Goal: Task Accomplishment & Management: Complete application form

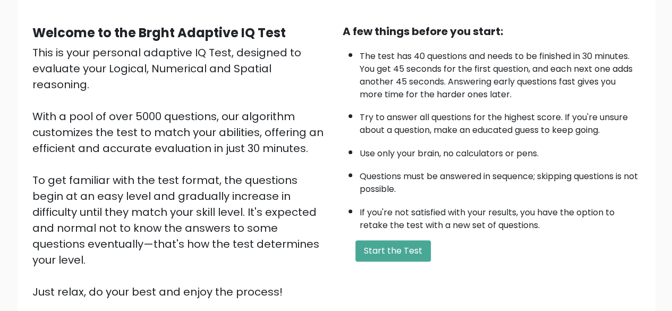
scroll to position [175, 0]
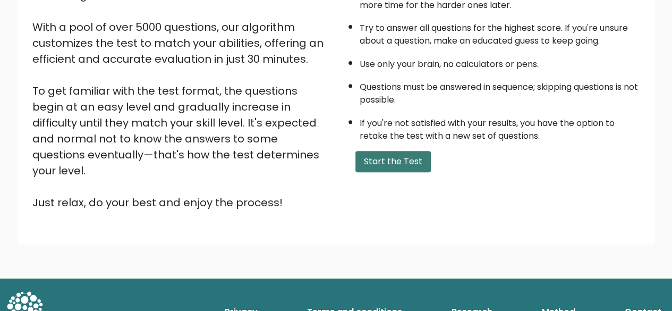
click at [379, 163] on button "Start the Test" at bounding box center [392, 161] width 75 height 21
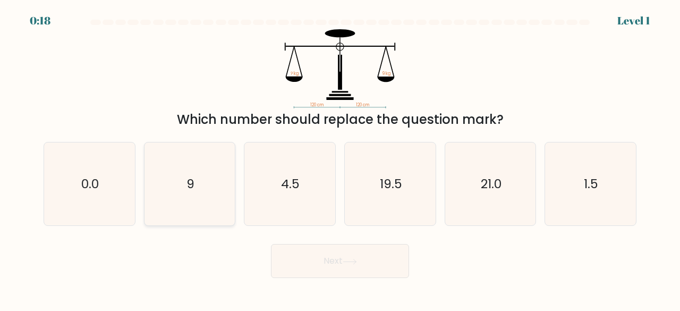
click at [182, 147] on icon "9" at bounding box center [189, 183] width 83 height 83
click at [340, 156] on input "b. 9" at bounding box center [340, 157] width 1 height 3
radio input "true"
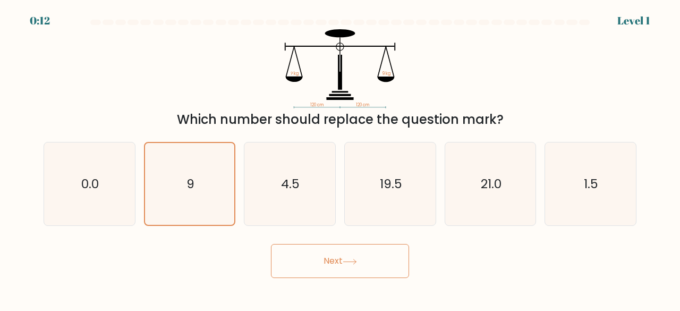
click at [324, 256] on button "Next" at bounding box center [340, 261] width 138 height 34
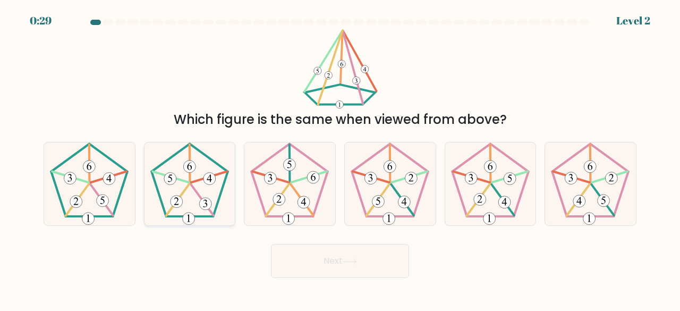
click at [180, 184] on icon at bounding box center [189, 183] width 83 height 83
click at [340, 158] on input "b." at bounding box center [340, 157] width 1 height 3
radio input "true"
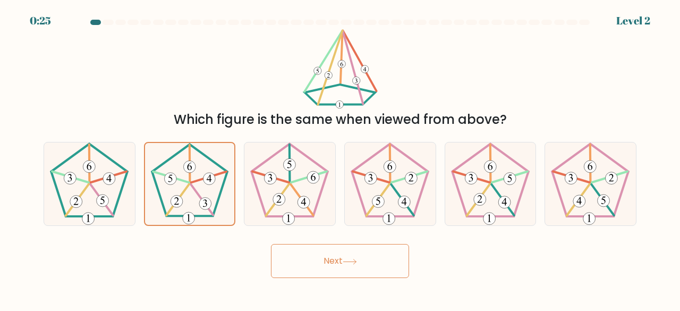
click at [339, 256] on button "Next" at bounding box center [340, 261] width 138 height 34
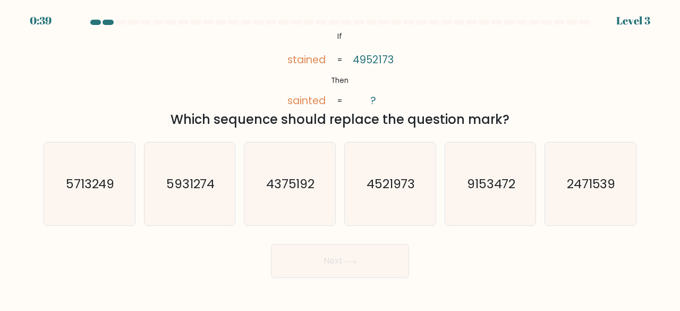
click at [341, 251] on button "Next" at bounding box center [340, 261] width 138 height 34
click at [165, 249] on div "Next" at bounding box center [340, 258] width 606 height 39
click at [588, 177] on text "2471539" at bounding box center [591, 184] width 49 height 18
click at [341, 158] on input "f. 2471539" at bounding box center [340, 157] width 1 height 3
radio input "true"
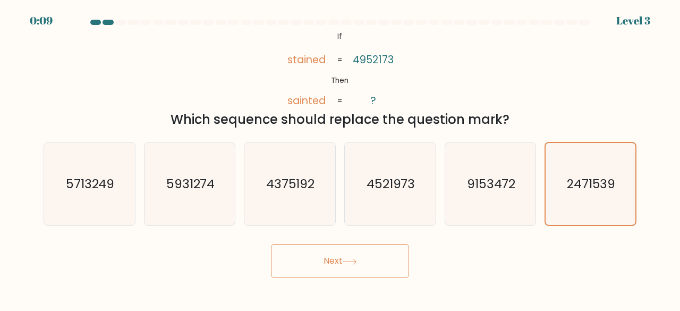
click at [368, 252] on button "Next" at bounding box center [340, 261] width 138 height 34
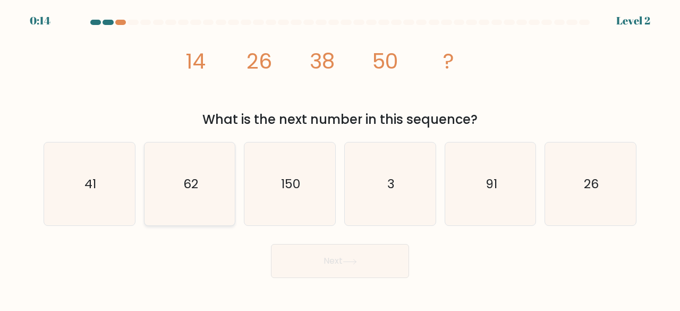
click at [199, 180] on icon "62" at bounding box center [189, 183] width 83 height 83
click at [340, 158] on input "b. 62" at bounding box center [340, 157] width 1 height 3
radio input "true"
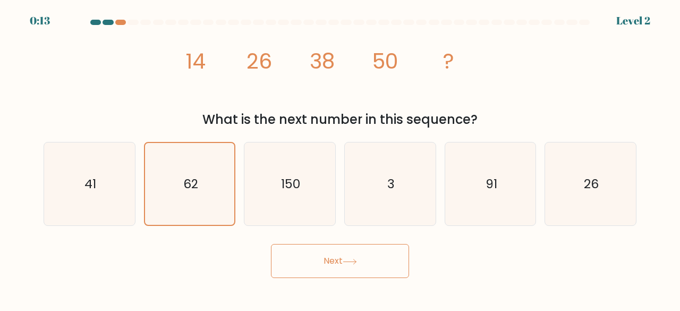
click at [357, 262] on icon at bounding box center [350, 262] width 14 height 6
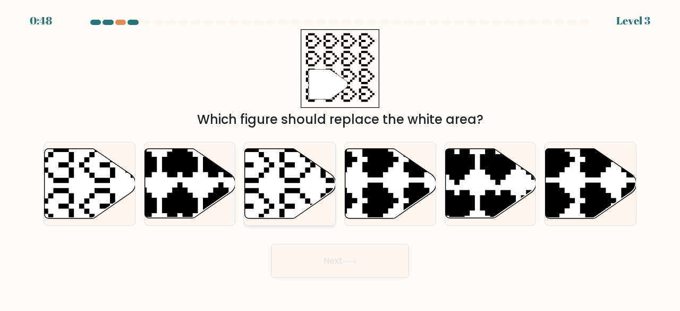
click at [293, 197] on icon at bounding box center [290, 184] width 91 height 70
click at [340, 158] on input "c." at bounding box center [340, 157] width 1 height 3
radio input "true"
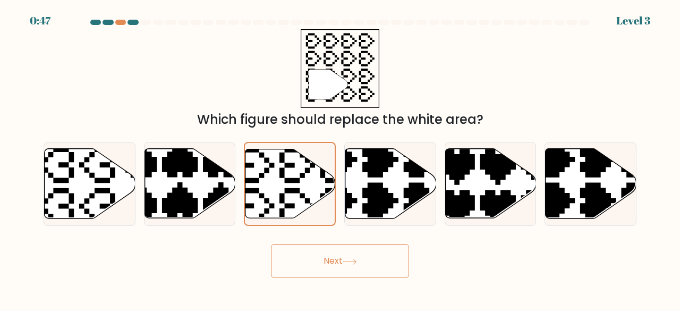
click at [328, 253] on button "Next" at bounding box center [340, 261] width 138 height 34
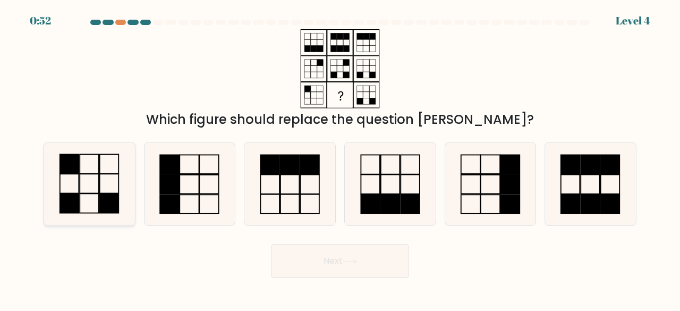
click at [111, 190] on icon at bounding box center [89, 183] width 83 height 83
click at [340, 158] on input "a." at bounding box center [340, 157] width 1 height 3
radio input "true"
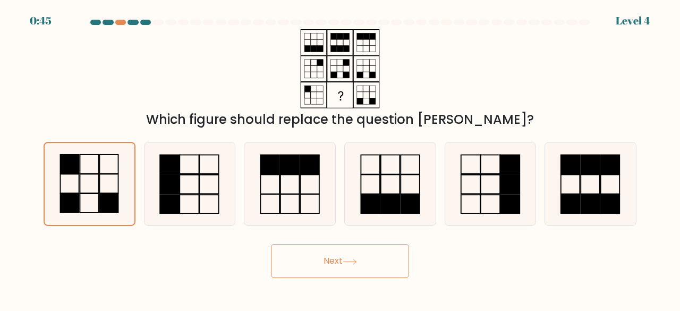
click at [359, 267] on button "Next" at bounding box center [340, 261] width 138 height 34
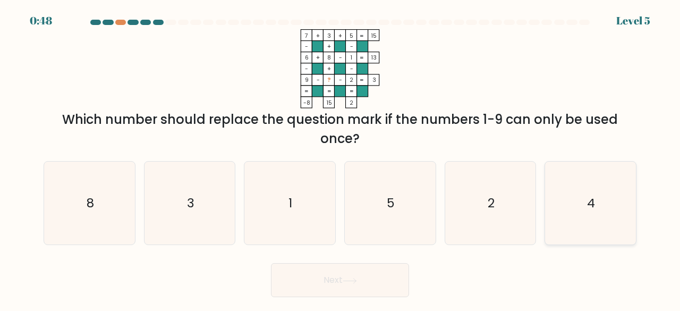
click at [605, 209] on icon "4" at bounding box center [590, 203] width 83 height 83
click at [341, 158] on input "f. 4" at bounding box center [340, 157] width 1 height 3
radio input "true"
click at [387, 273] on button "Next" at bounding box center [340, 280] width 138 height 34
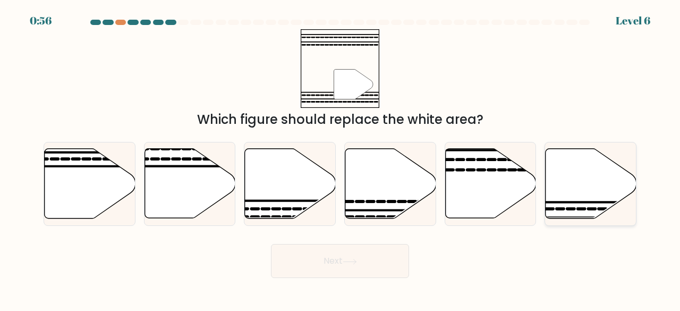
click at [587, 187] on icon at bounding box center [591, 184] width 91 height 70
click at [341, 158] on input "f." at bounding box center [340, 157] width 1 height 3
radio input "true"
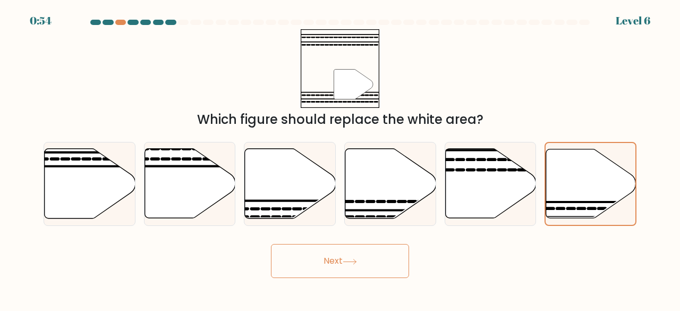
click at [368, 259] on button "Next" at bounding box center [340, 261] width 138 height 34
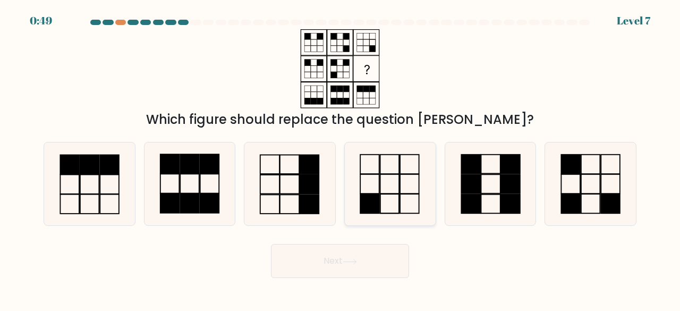
click at [386, 182] on icon at bounding box center [390, 183] width 83 height 83
click at [341, 158] on input "d." at bounding box center [340, 157] width 1 height 3
radio input "true"
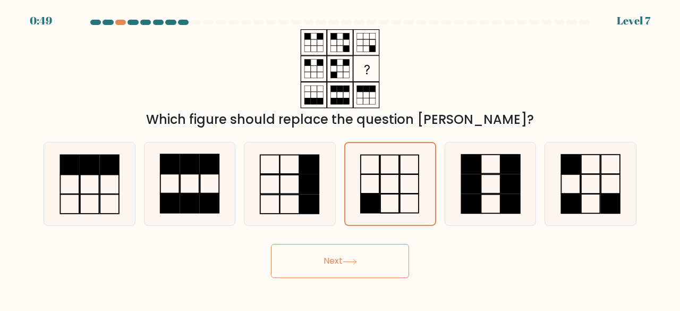
click at [372, 264] on button "Next" at bounding box center [340, 261] width 138 height 34
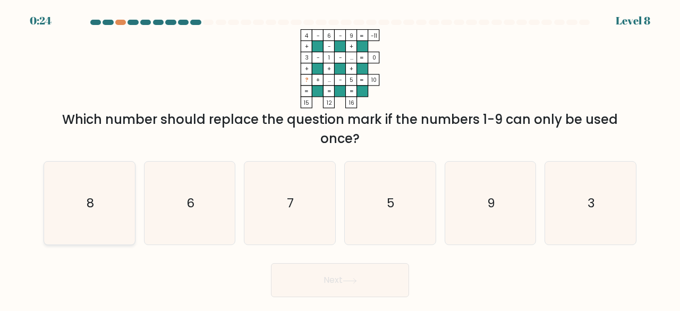
click at [77, 207] on icon "8" at bounding box center [89, 203] width 83 height 83
click at [340, 158] on input "a. 8" at bounding box center [340, 157] width 1 height 3
radio input "true"
click at [310, 275] on button "Next" at bounding box center [340, 280] width 138 height 34
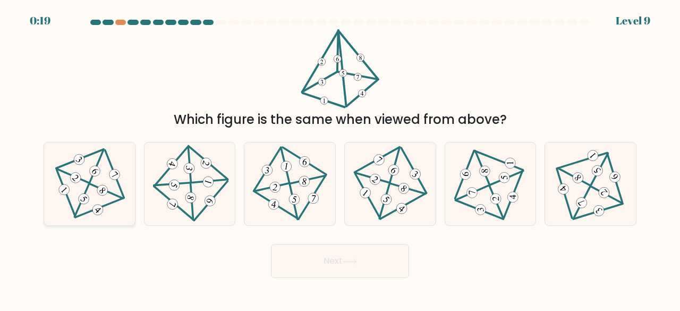
click at [92, 188] on icon at bounding box center [90, 183] width 68 height 66
click at [340, 158] on input "a." at bounding box center [340, 157] width 1 height 3
radio input "true"
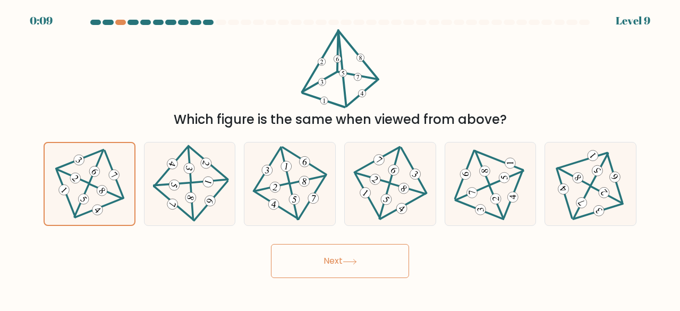
click at [341, 261] on button "Next" at bounding box center [340, 261] width 138 height 34
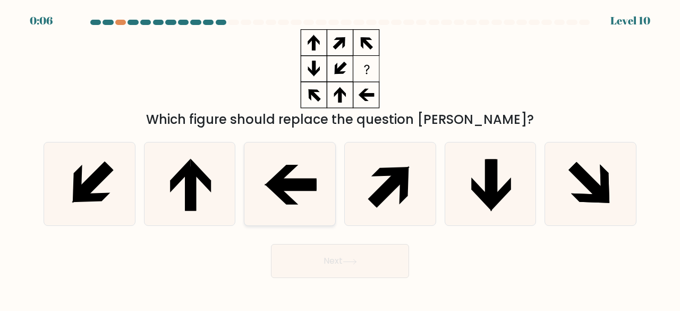
click at [294, 180] on icon at bounding box center [295, 185] width 44 height 11
click at [340, 158] on input "c." at bounding box center [340, 157] width 1 height 3
radio input "true"
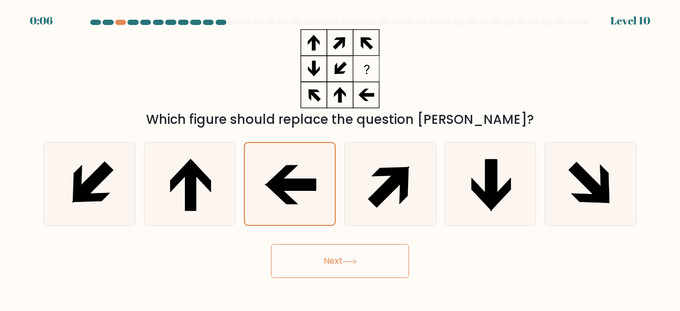
click at [340, 266] on button "Next" at bounding box center [340, 261] width 138 height 34
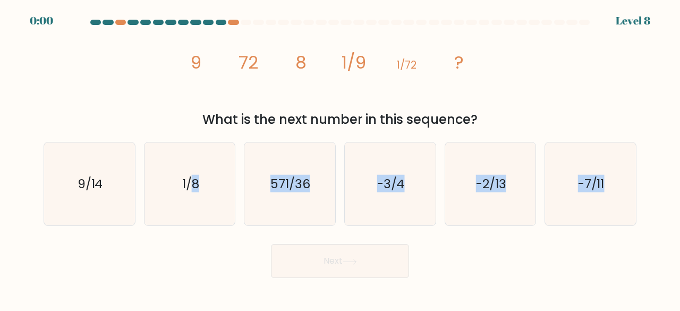
drag, startPoint x: 192, startPoint y: 199, endPoint x: 326, endPoint y: 259, distance: 147.5
click at [326, 259] on form at bounding box center [340, 149] width 680 height 258
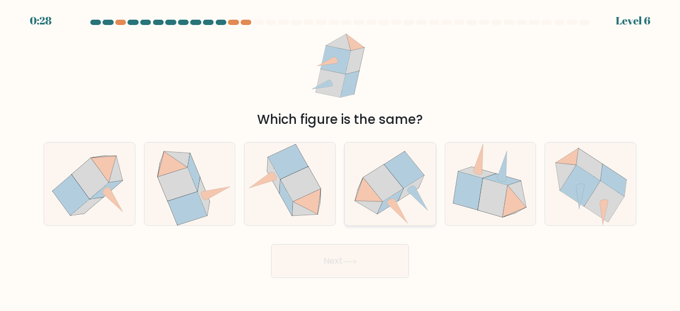
click at [380, 181] on icon at bounding box center [383, 182] width 40 height 37
click at [341, 158] on input "d." at bounding box center [340, 157] width 1 height 3
radio input "true"
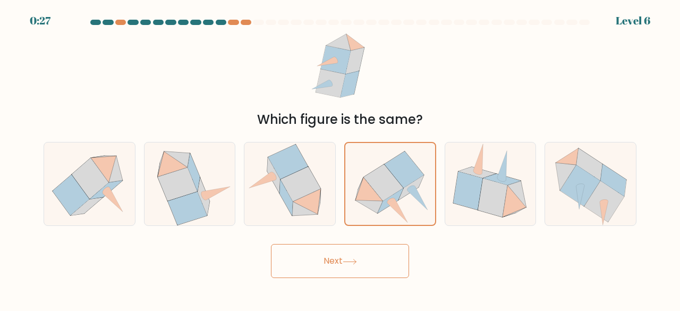
click at [361, 250] on button "Next" at bounding box center [340, 261] width 138 height 34
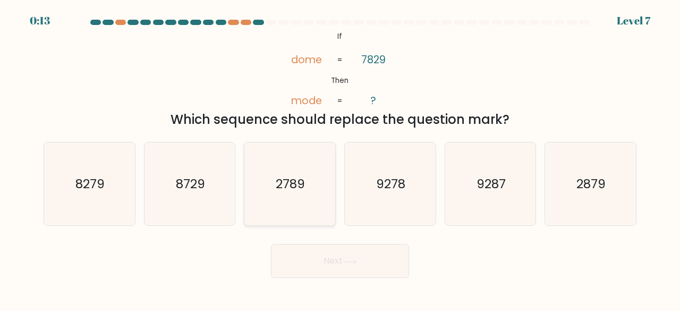
click at [301, 199] on icon "2789" at bounding box center [289, 183] width 83 height 83
click at [340, 158] on input "c. 2789" at bounding box center [340, 157] width 1 height 3
radio input "true"
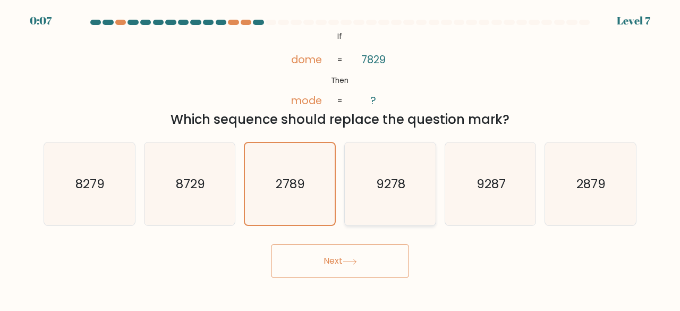
click at [397, 189] on text "9278" at bounding box center [390, 184] width 29 height 18
click at [341, 158] on input "d. 9278" at bounding box center [340, 157] width 1 height 3
radio input "true"
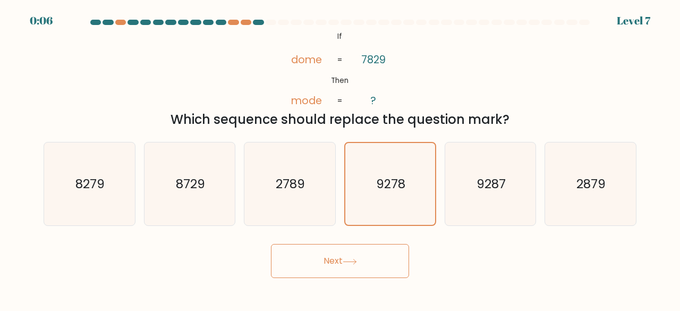
click at [364, 255] on button "Next" at bounding box center [340, 261] width 138 height 34
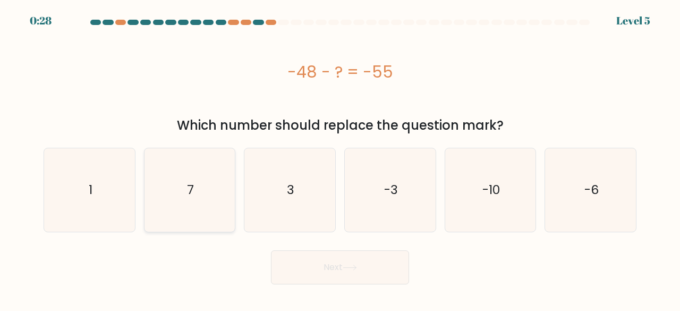
click at [166, 184] on icon "7" at bounding box center [189, 189] width 83 height 83
click at [340, 158] on input "b. 7" at bounding box center [340, 157] width 1 height 3
radio input "true"
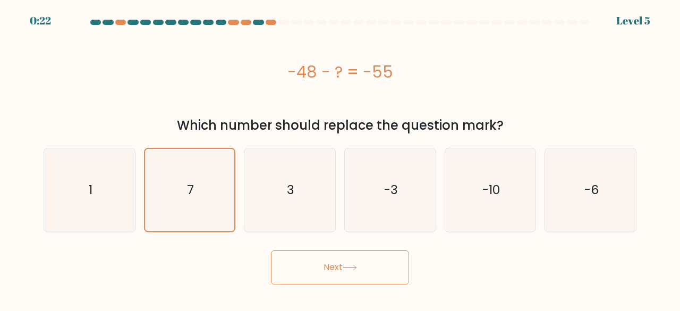
click at [314, 278] on button "Next" at bounding box center [340, 267] width 138 height 34
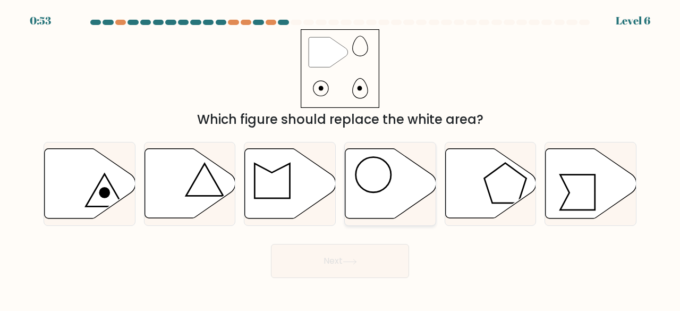
click at [375, 188] on icon at bounding box center [390, 184] width 91 height 70
click at [341, 158] on input "d." at bounding box center [340, 157] width 1 height 3
radio input "true"
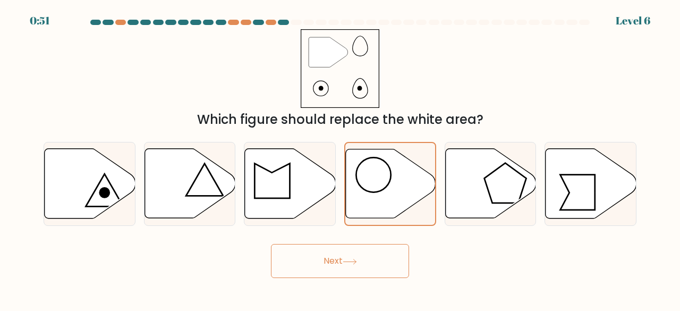
click at [350, 253] on button "Next" at bounding box center [340, 261] width 138 height 34
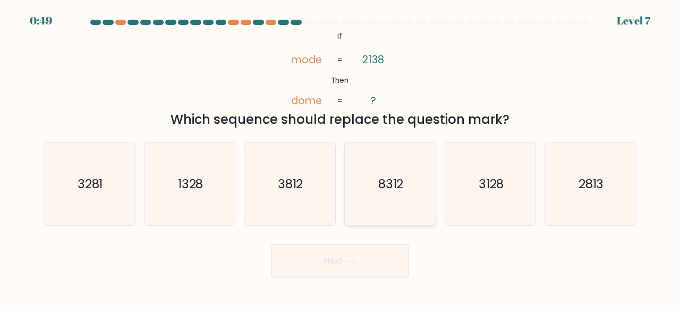
click at [400, 172] on icon "8312" at bounding box center [390, 183] width 83 height 83
click at [341, 158] on input "d. 8312" at bounding box center [340, 157] width 1 height 3
radio input "true"
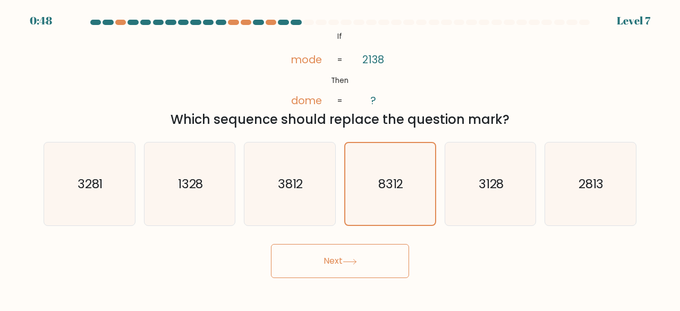
click at [365, 273] on button "Next" at bounding box center [340, 261] width 138 height 34
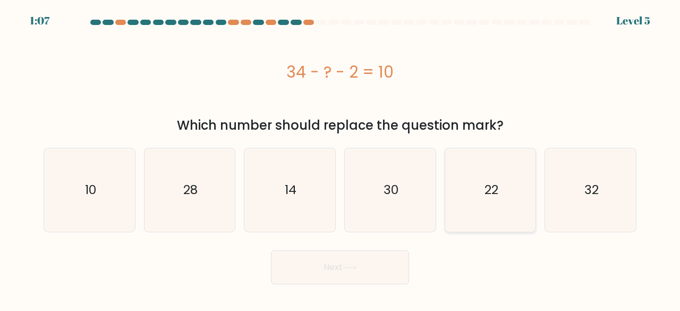
click at [512, 194] on icon "22" at bounding box center [490, 189] width 83 height 83
click at [341, 158] on input "e. 22" at bounding box center [340, 157] width 1 height 3
radio input "true"
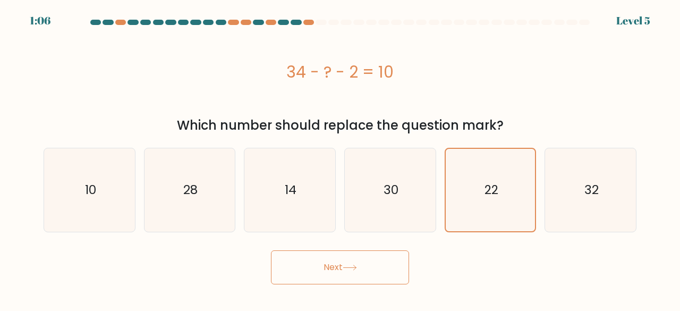
click at [377, 280] on button "Next" at bounding box center [340, 267] width 138 height 34
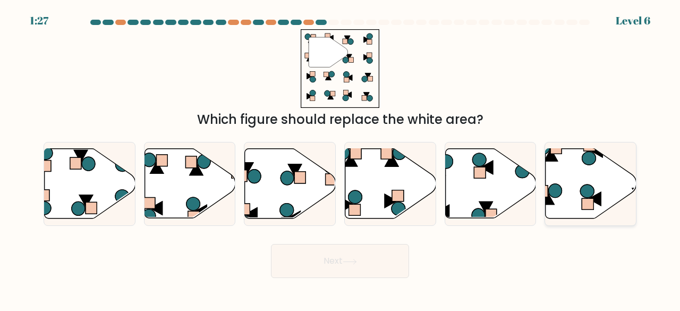
click at [566, 206] on icon at bounding box center [591, 184] width 91 height 70
click at [341, 158] on input "f." at bounding box center [340, 157] width 1 height 3
radio input "true"
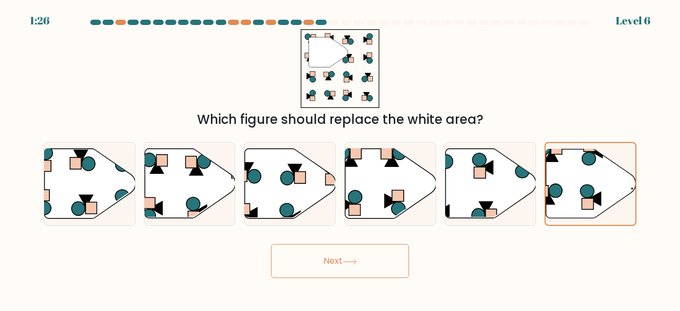
click at [384, 258] on button "Next" at bounding box center [340, 261] width 138 height 34
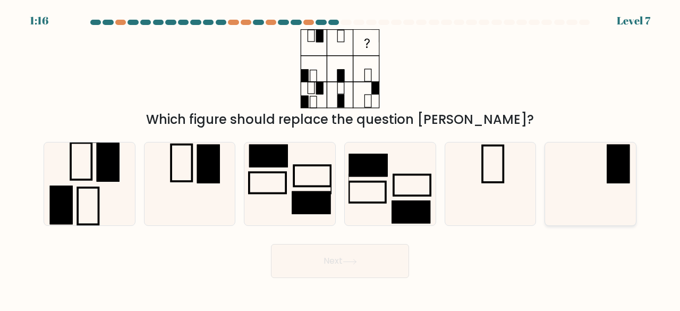
click at [634, 193] on div at bounding box center [591, 184] width 92 height 84
click at [341, 158] on input "f." at bounding box center [340, 157] width 1 height 3
radio input "true"
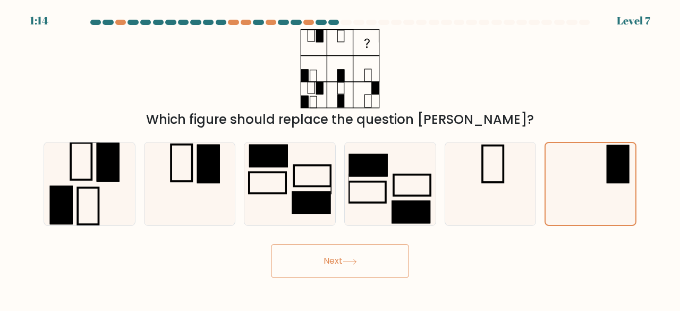
click at [350, 264] on icon at bounding box center [350, 262] width 14 height 6
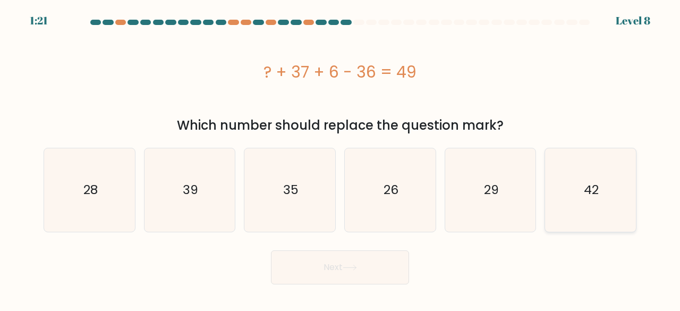
click at [575, 191] on icon "42" at bounding box center [590, 189] width 83 height 83
click at [341, 158] on input "f. 42" at bounding box center [340, 157] width 1 height 3
radio input "true"
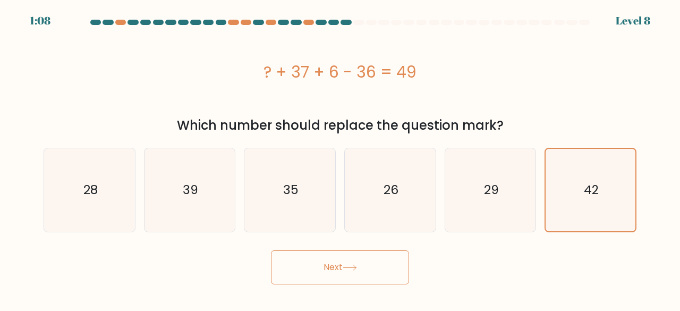
click at [380, 271] on button "Next" at bounding box center [340, 267] width 138 height 34
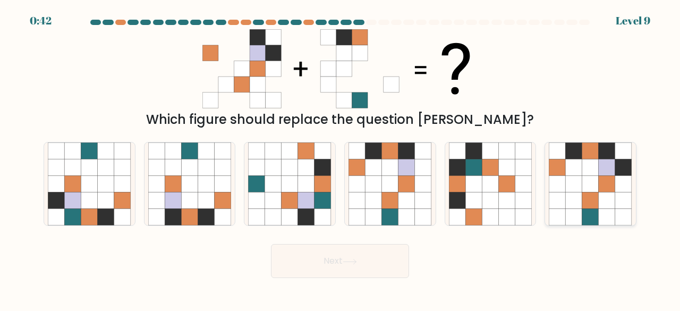
click at [628, 162] on icon at bounding box center [623, 167] width 16 height 16
click at [341, 158] on input "f." at bounding box center [340, 157] width 1 height 3
radio input "true"
click at [359, 272] on button "Next" at bounding box center [340, 261] width 138 height 34
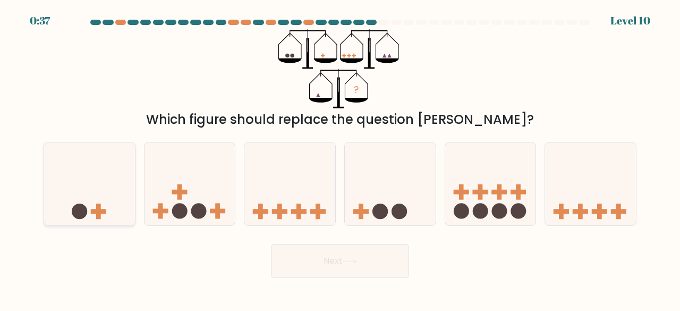
click at [69, 201] on icon at bounding box center [89, 183] width 91 height 75
click at [340, 158] on input "a." at bounding box center [340, 157] width 1 height 3
radio input "true"
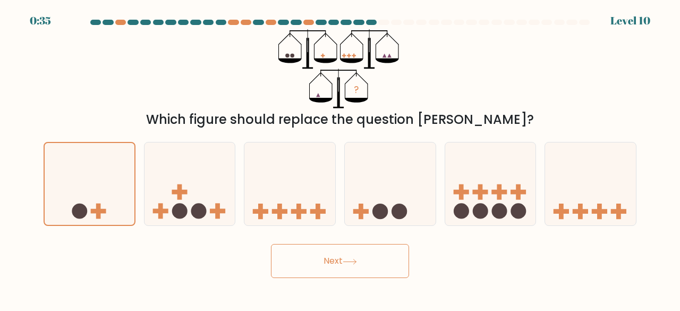
click at [311, 255] on button "Next" at bounding box center [340, 261] width 138 height 34
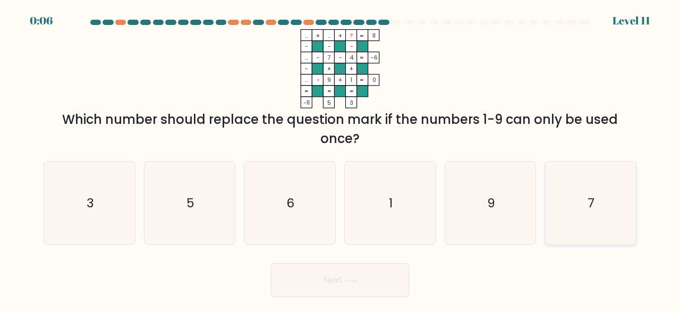
click at [586, 225] on icon "7" at bounding box center [590, 203] width 83 height 83
click at [341, 158] on input "f. 7" at bounding box center [340, 157] width 1 height 3
radio input "true"
click at [370, 273] on button "Next" at bounding box center [340, 280] width 138 height 34
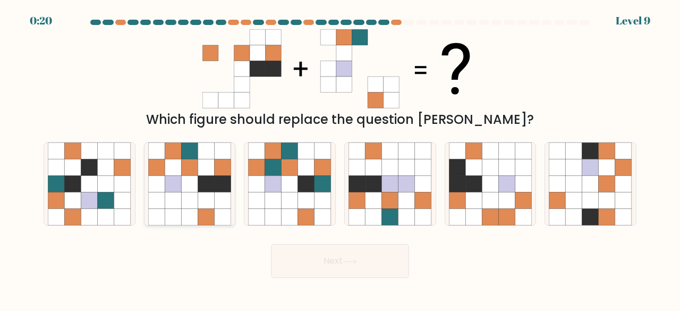
click at [182, 182] on icon at bounding box center [189, 184] width 16 height 16
click at [340, 158] on input "b." at bounding box center [340, 157] width 1 height 3
radio input "true"
click at [290, 248] on button "Next" at bounding box center [340, 261] width 138 height 34
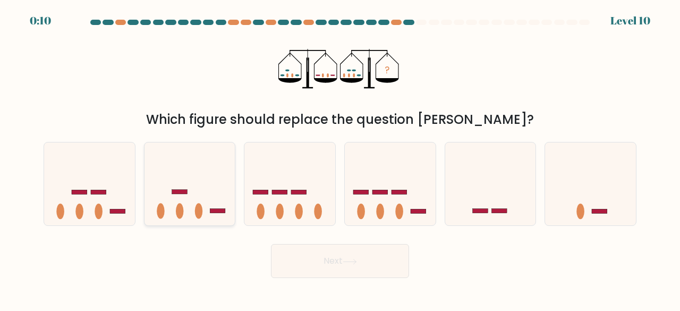
click at [211, 195] on icon at bounding box center [190, 183] width 91 height 75
click at [340, 158] on input "b." at bounding box center [340, 157] width 1 height 3
radio input "true"
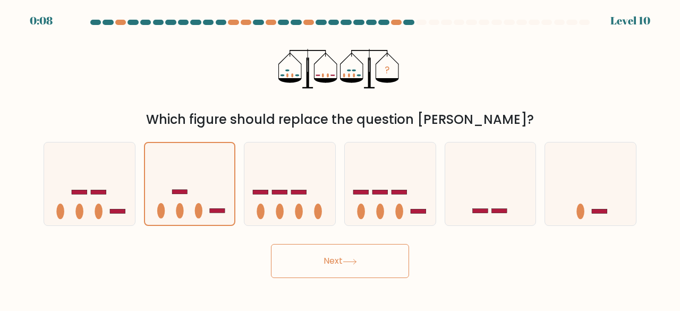
click at [329, 266] on button "Next" at bounding box center [340, 261] width 138 height 34
click at [334, 260] on button "Next" at bounding box center [340, 261] width 138 height 34
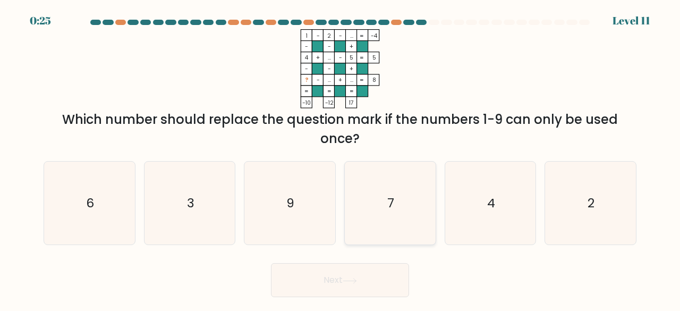
click at [389, 215] on icon "7" at bounding box center [390, 203] width 83 height 83
click at [341, 158] on input "d. 7" at bounding box center [340, 157] width 1 height 3
radio input "true"
click at [357, 265] on button "Next" at bounding box center [340, 280] width 138 height 34
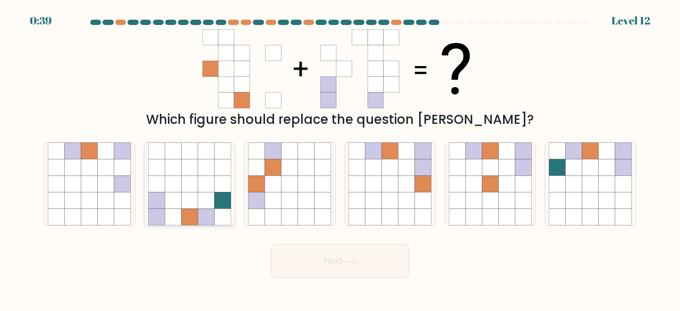
click at [196, 188] on icon at bounding box center [189, 184] width 16 height 16
click at [340, 158] on input "b." at bounding box center [340, 157] width 1 height 3
radio input "true"
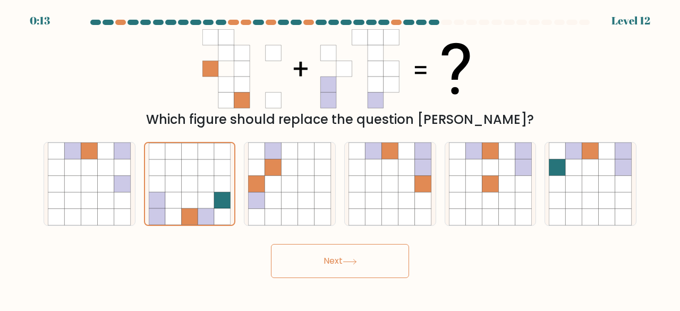
click at [333, 264] on button "Next" at bounding box center [340, 261] width 138 height 34
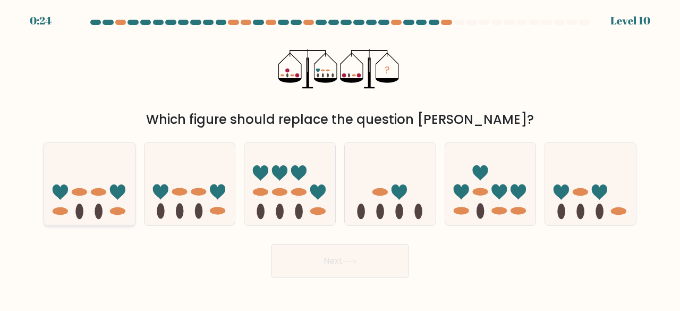
click at [92, 189] on icon at bounding box center [89, 183] width 91 height 75
click at [340, 158] on input "a." at bounding box center [340, 157] width 1 height 3
radio input "true"
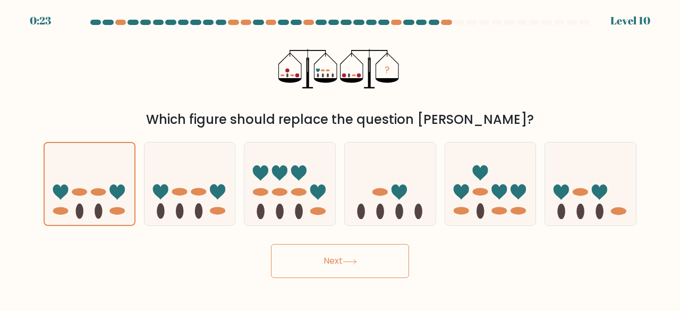
click at [330, 255] on button "Next" at bounding box center [340, 261] width 138 height 34
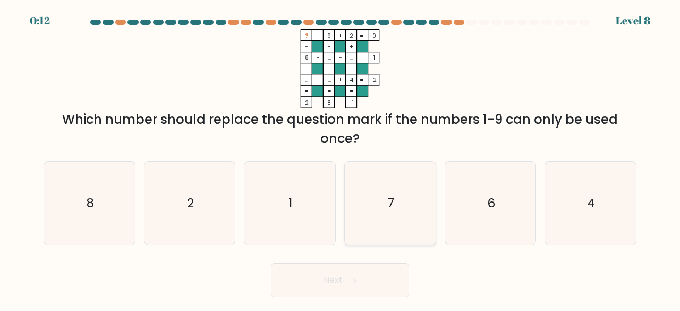
click at [380, 199] on icon "7" at bounding box center [390, 203] width 83 height 83
click at [341, 158] on input "d. 7" at bounding box center [340, 157] width 1 height 3
radio input "true"
click at [360, 277] on button "Next" at bounding box center [340, 280] width 138 height 34
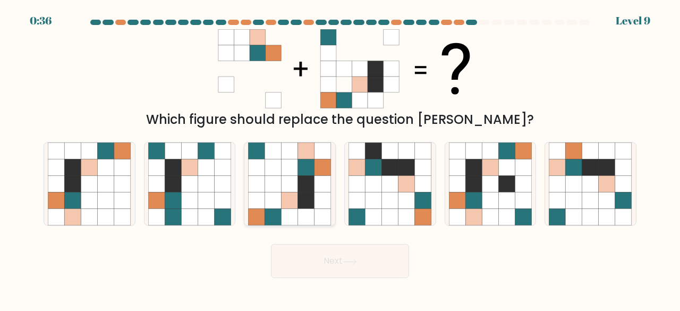
click at [301, 205] on icon at bounding box center [306, 200] width 16 height 16
click at [340, 158] on input "c." at bounding box center [340, 157] width 1 height 3
radio input "true"
click at [341, 250] on button "Next" at bounding box center [340, 261] width 138 height 34
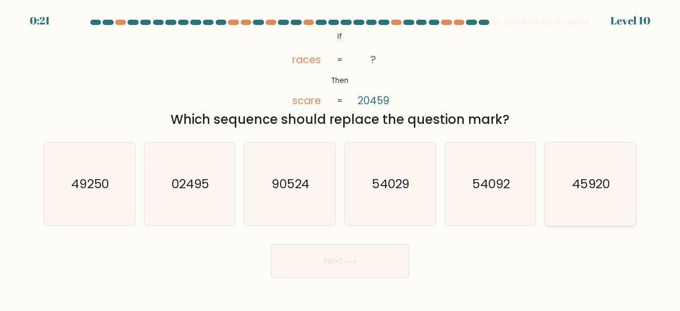
click at [609, 184] on text "45920" at bounding box center [591, 184] width 38 height 18
click at [341, 158] on input "f. 45920" at bounding box center [340, 157] width 1 height 3
radio input "true"
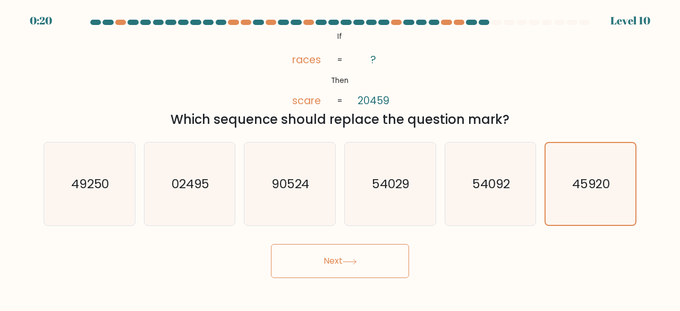
click at [389, 257] on button "Next" at bounding box center [340, 261] width 138 height 34
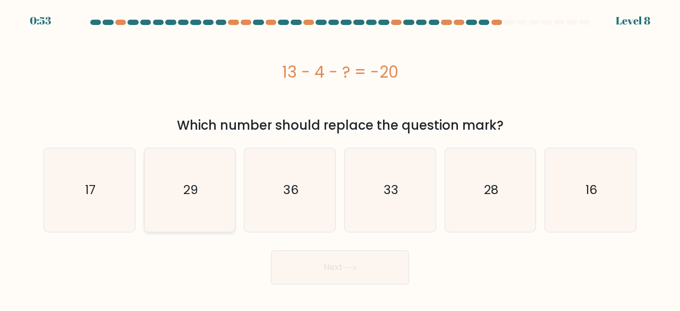
click at [230, 197] on icon "29" at bounding box center [189, 189] width 83 height 83
click at [340, 158] on input "b. 29" at bounding box center [340, 157] width 1 height 3
radio input "true"
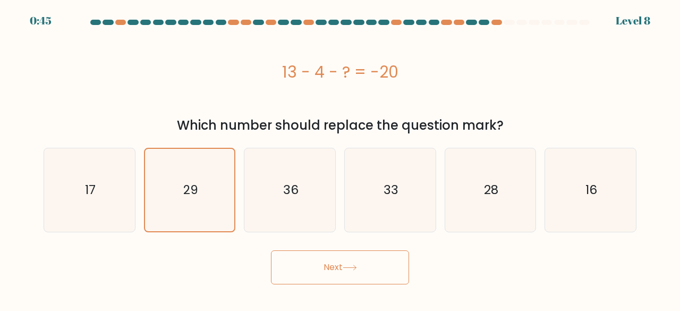
click at [320, 260] on button "Next" at bounding box center [340, 267] width 138 height 34
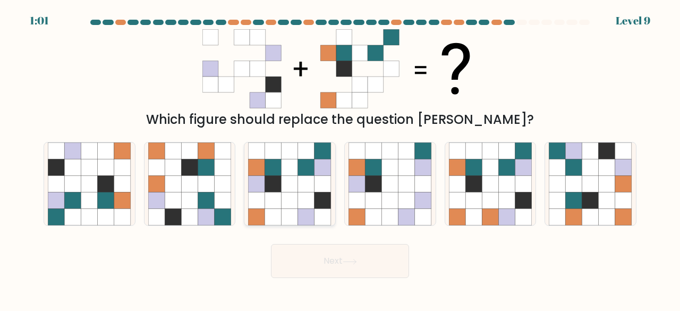
click at [297, 185] on icon at bounding box center [290, 184] width 16 height 16
click at [340, 158] on input "c." at bounding box center [340, 157] width 1 height 3
radio input "true"
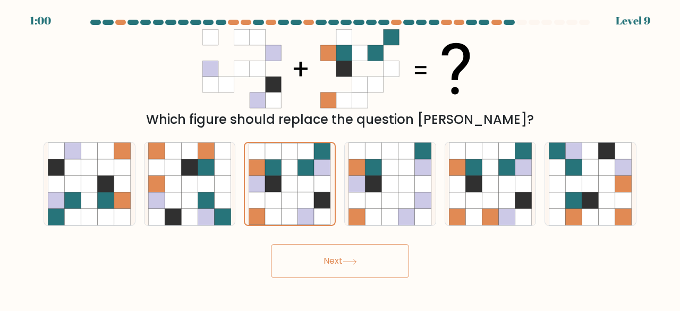
click at [338, 252] on button "Next" at bounding box center [340, 261] width 138 height 34
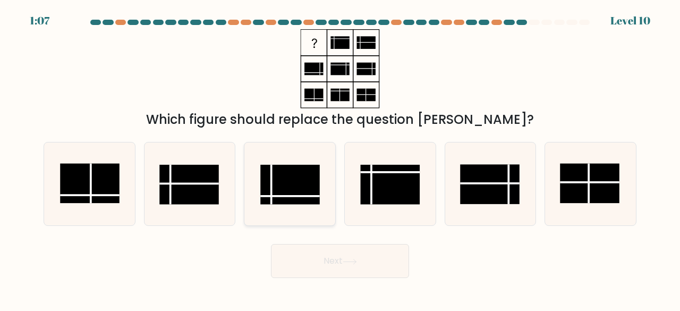
click at [273, 177] on rect at bounding box center [291, 185] width 60 height 40
click at [340, 158] on input "c." at bounding box center [340, 157] width 1 height 3
radio input "true"
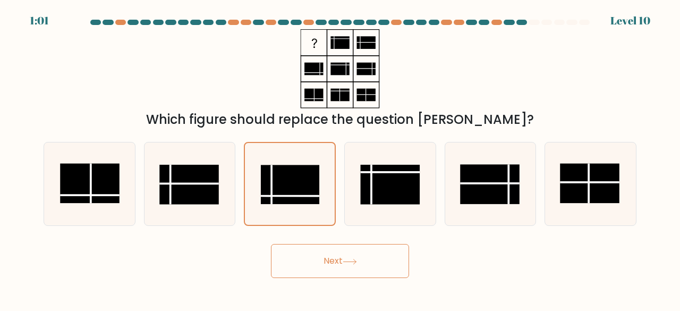
click at [344, 266] on button "Next" at bounding box center [340, 261] width 138 height 34
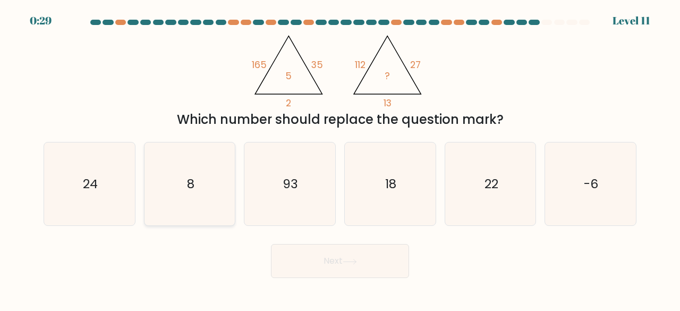
click at [210, 195] on icon "8" at bounding box center [189, 183] width 83 height 83
click at [340, 158] on input "b. 8" at bounding box center [340, 157] width 1 height 3
radio input "true"
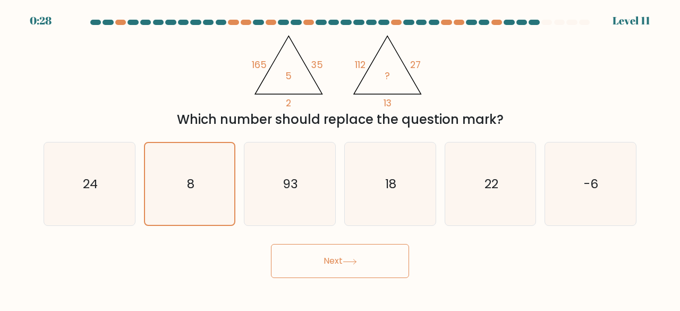
click at [301, 248] on button "Next" at bounding box center [340, 261] width 138 height 34
click at [320, 251] on button "Next" at bounding box center [340, 261] width 138 height 34
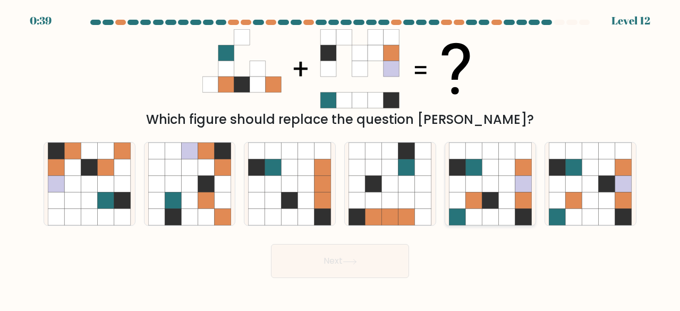
click at [499, 190] on icon at bounding box center [507, 184] width 16 height 16
click at [341, 158] on input "e." at bounding box center [340, 157] width 1 height 3
radio input "true"
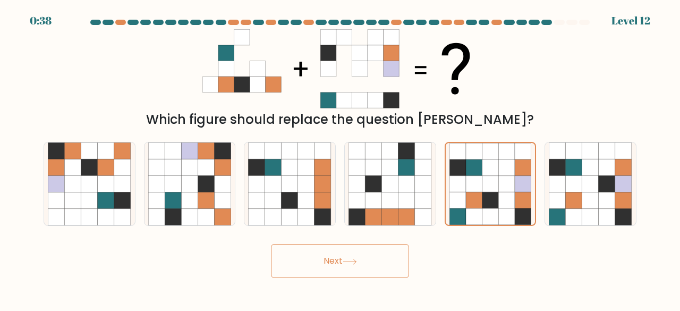
click at [350, 275] on button "Next" at bounding box center [340, 261] width 138 height 34
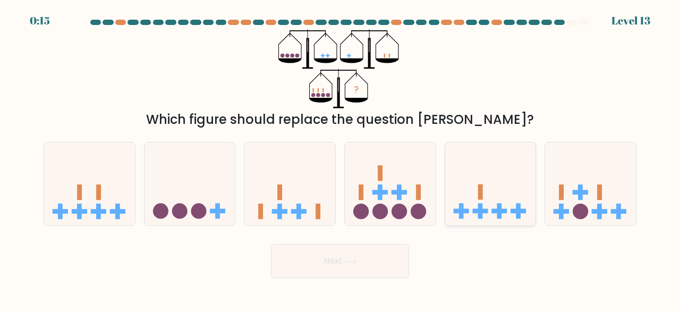
click at [490, 185] on icon at bounding box center [490, 183] width 91 height 75
click at [341, 158] on input "e." at bounding box center [340, 157] width 1 height 3
radio input "true"
click at [399, 259] on button "Next" at bounding box center [340, 261] width 138 height 34
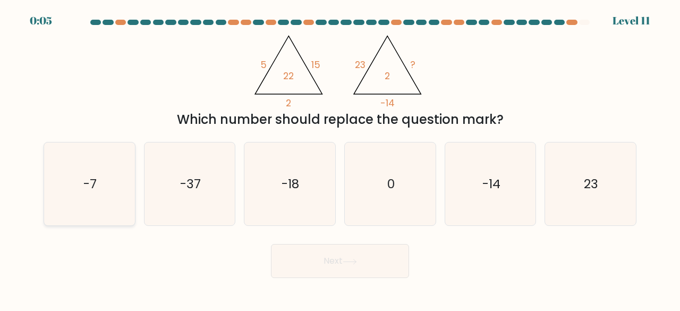
click at [99, 189] on icon "-7" at bounding box center [89, 183] width 83 height 83
click at [340, 158] on input "a. -7" at bounding box center [340, 157] width 1 height 3
radio input "true"
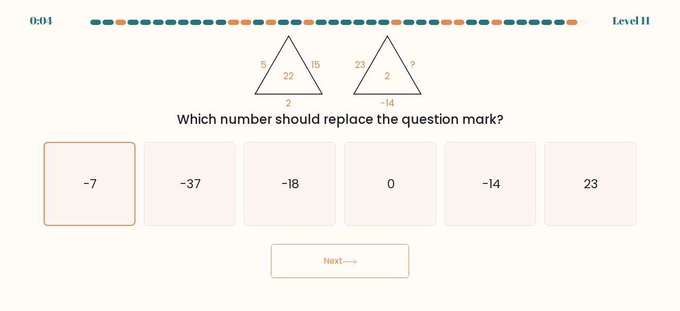
click at [304, 268] on button "Next" at bounding box center [340, 261] width 138 height 34
click at [337, 255] on button "Next" at bounding box center [340, 261] width 138 height 34
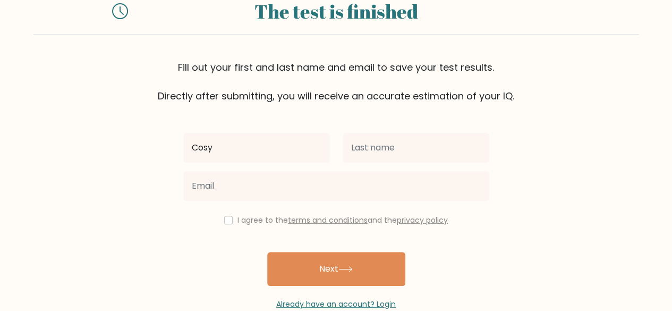
scroll to position [58, 0]
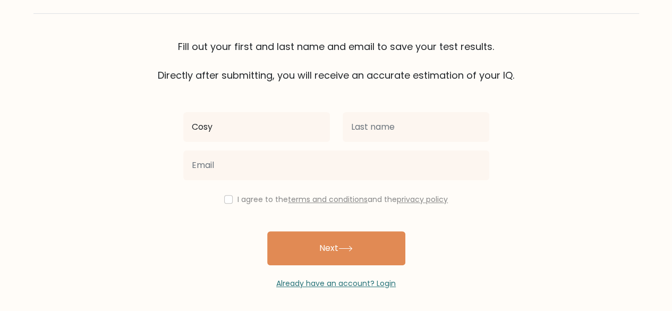
type input "Cosy"
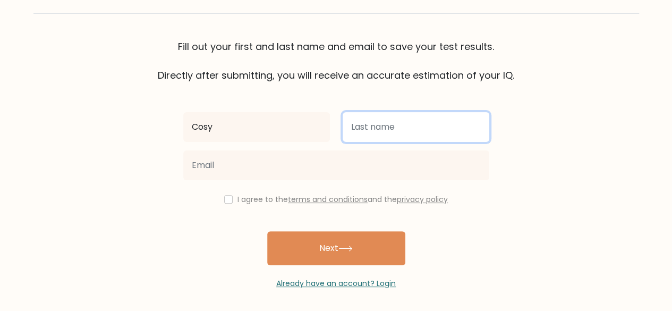
click at [390, 131] on input "text" at bounding box center [416, 127] width 147 height 30
type input "Umanah"
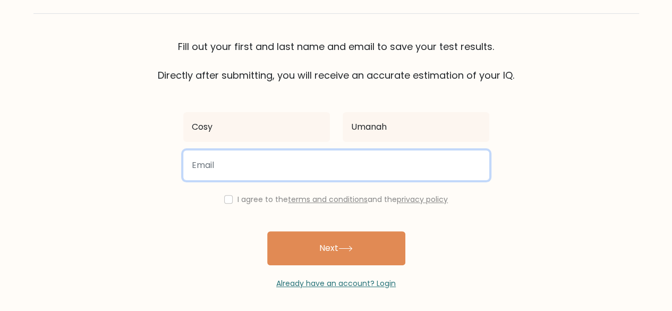
click at [341, 150] on input "email" at bounding box center [336, 165] width 306 height 30
type input "umanahcosy@gmail.com"
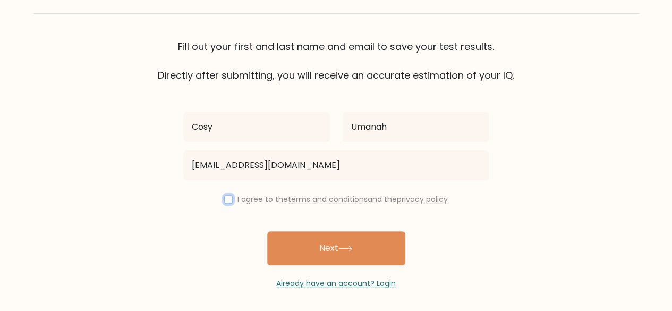
click at [228, 199] on input "checkbox" at bounding box center [228, 199] width 9 height 9
checkbox input "true"
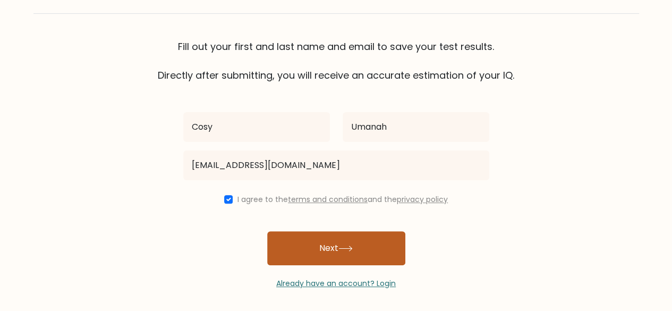
click at [331, 245] on button "Next" at bounding box center [336, 248] width 138 height 34
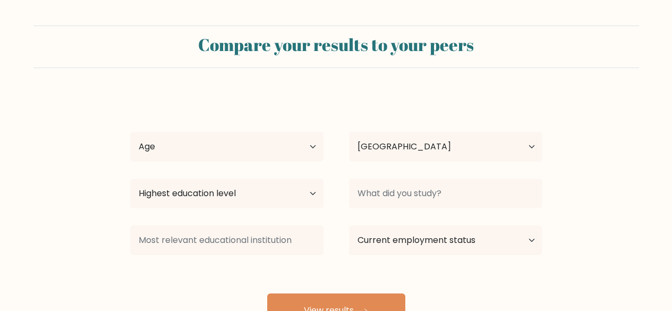
select select "NG"
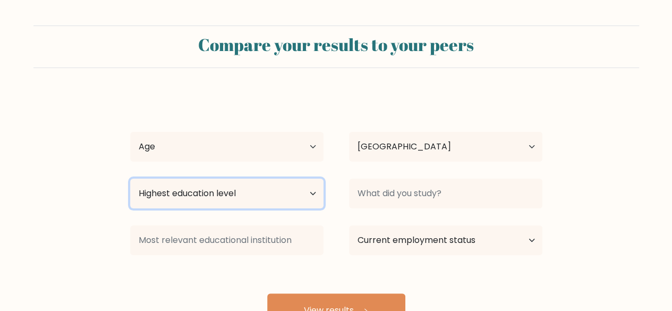
click at [321, 192] on select "Highest education level No schooling Primary Lower Secondary Upper Secondary Oc…" at bounding box center [226, 194] width 193 height 30
select select "upper_secondary"
click at [130, 179] on select "Highest education level No schooling Primary Lower Secondary Upper Secondary Oc…" at bounding box center [226, 194] width 193 height 30
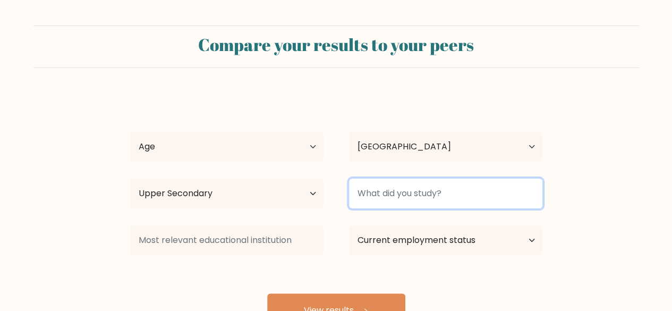
click at [392, 196] on input at bounding box center [445, 194] width 193 height 30
type input "I"
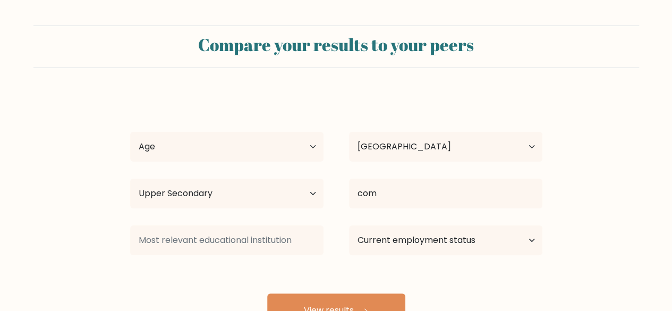
click at [411, 278] on div "Cosy Umanah Age Under 18 years old 18-24 years old 25-34 years old 35-44 years …" at bounding box center [336, 211] width 425 height 234
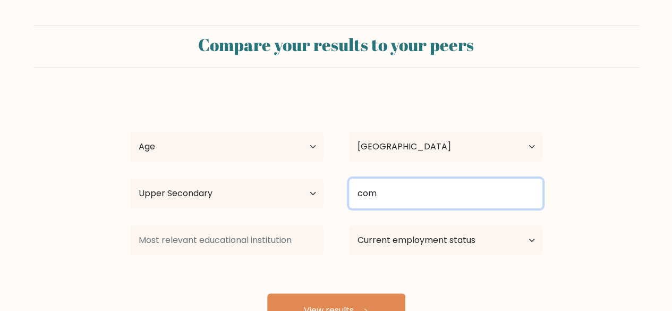
click at [435, 193] on input "com" at bounding box center [445, 194] width 193 height 30
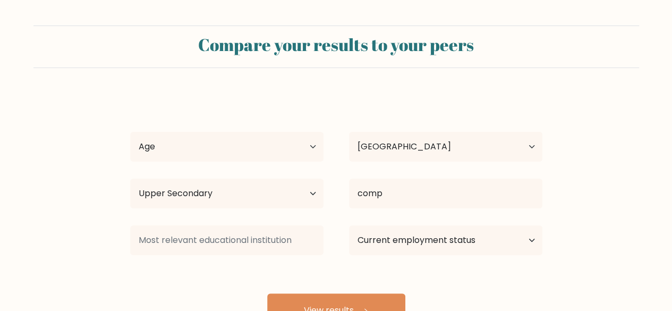
click at [431, 281] on div "Cosy Umanah Age Under 18 years old 18-24 years old 25-34 years old 35-44 years …" at bounding box center [336, 211] width 425 height 234
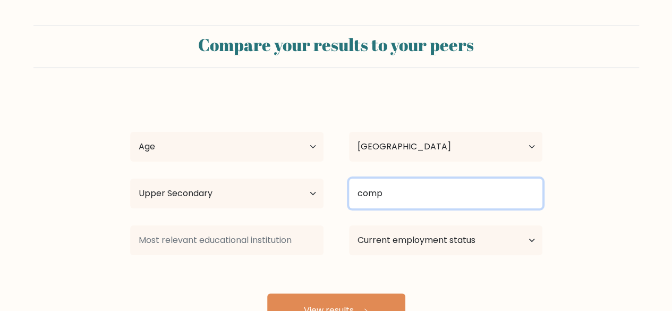
click at [428, 193] on input "comp" at bounding box center [445, 194] width 193 height 30
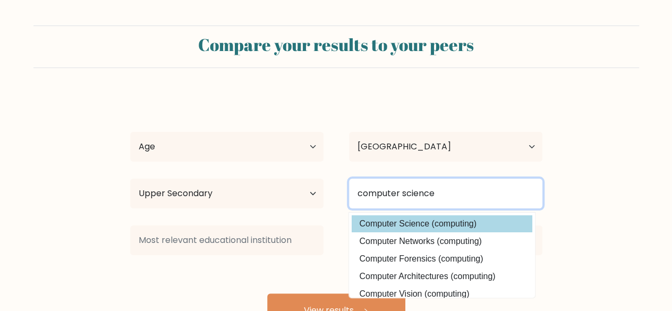
type input "computer science"
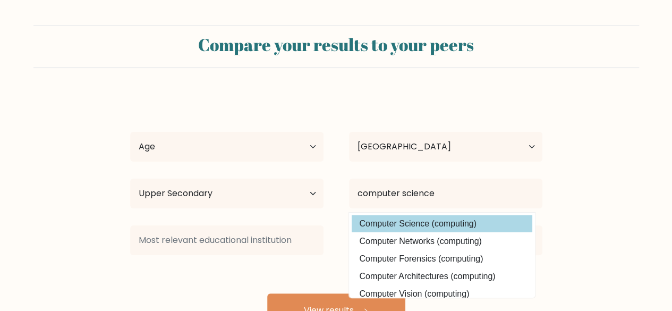
click at [433, 215] on div "Cosy Umanah Age Under 18 years old 18-24 years old 25-34 years old 35-44 years …" at bounding box center [336, 211] width 425 height 234
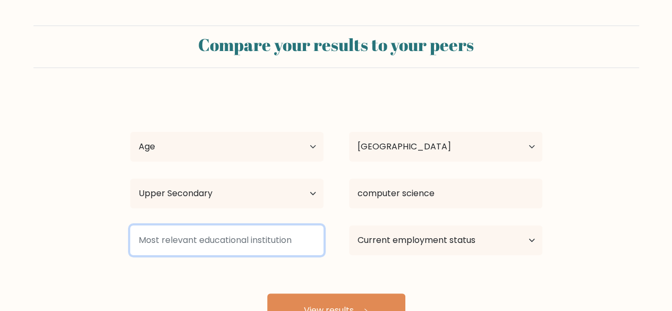
click at [277, 230] on input at bounding box center [226, 240] width 193 height 30
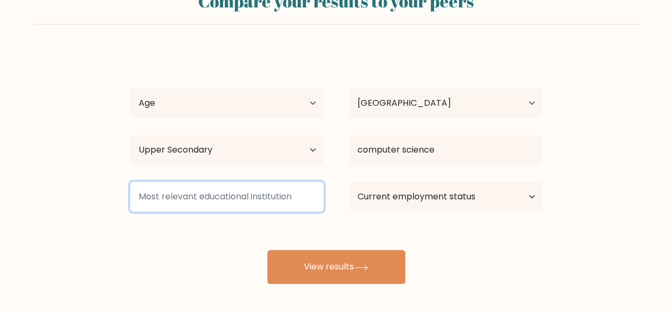
scroll to position [91, 0]
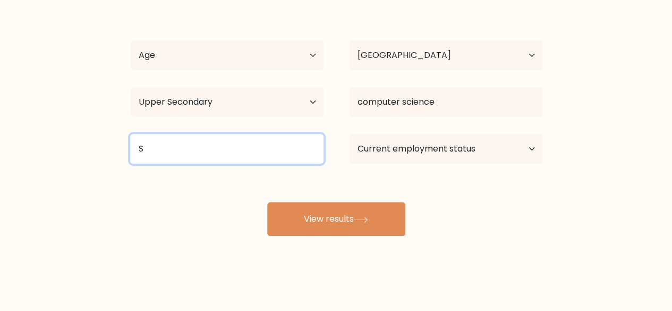
type input "S"
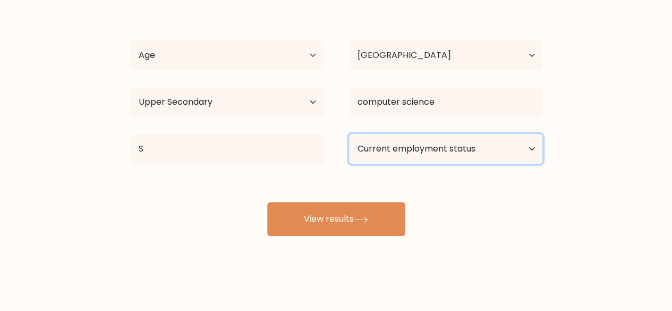
click at [432, 148] on select "Current employment status Employed Student Retired Other / prefer not to answer" at bounding box center [445, 149] width 193 height 30
select select "other"
click at [349, 134] on select "Current employment status Employed Student Retired Other / prefer not to answer" at bounding box center [445, 149] width 193 height 30
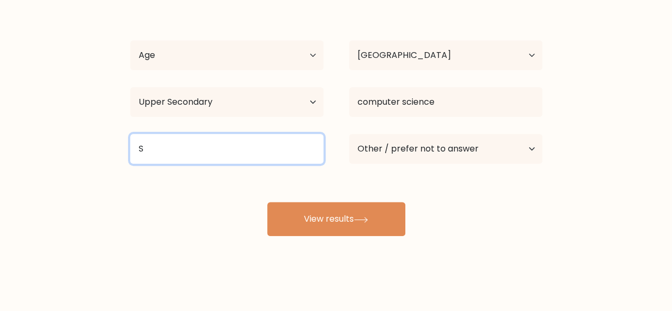
click at [226, 155] on input "S" at bounding box center [226, 149] width 193 height 30
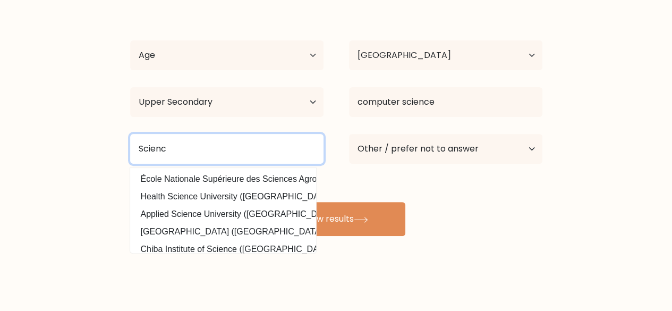
type input "Science"
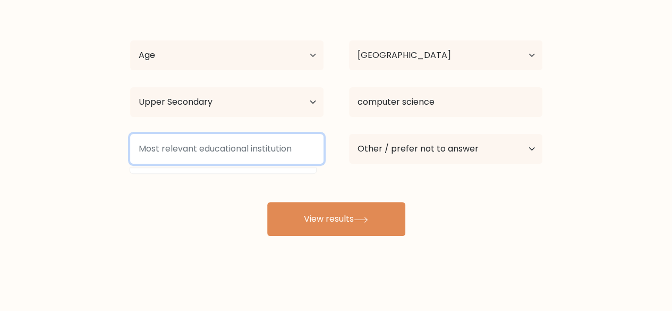
scroll to position [0, 0]
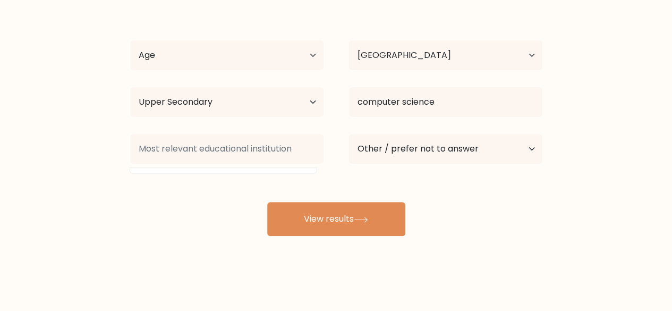
click at [111, 175] on form "Compare your results to your peers Cosy Umanah Age Under 18 years old 18-24 yea…" at bounding box center [336, 85] width 672 height 302
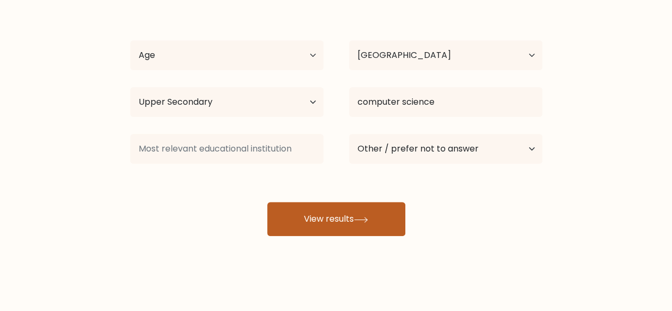
click at [372, 226] on button "View results" at bounding box center [336, 219] width 138 height 34
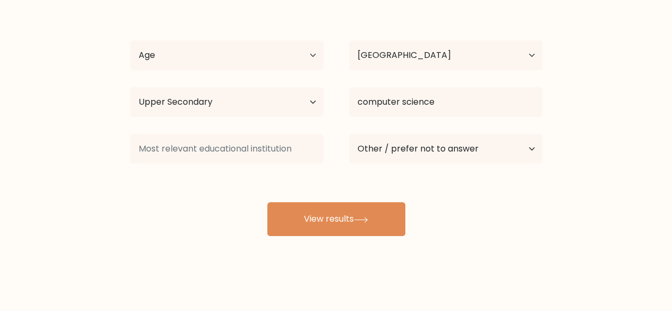
click at [287, 33] on div "Cosy Umanah Age Under 18 years old 18-24 years old 25-34 years old 35-44 years …" at bounding box center [336, 119] width 425 height 234
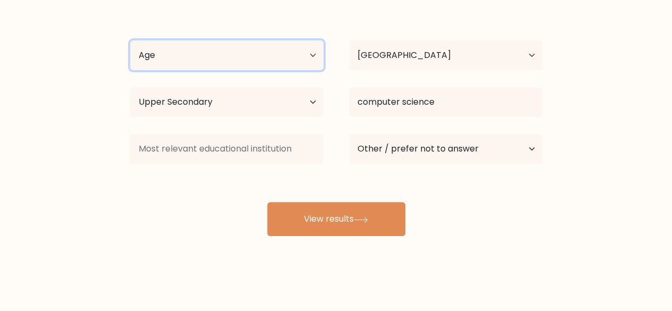
click at [281, 58] on select "Age Under 18 years old 18-24 years old 25-34 years old 35-44 years old 45-54 ye…" at bounding box center [226, 55] width 193 height 30
select select "25_34"
click at [130, 40] on select "Age Under 18 years old 18-24 years old 25-34 years old 35-44 years old 45-54 ye…" at bounding box center [226, 55] width 193 height 30
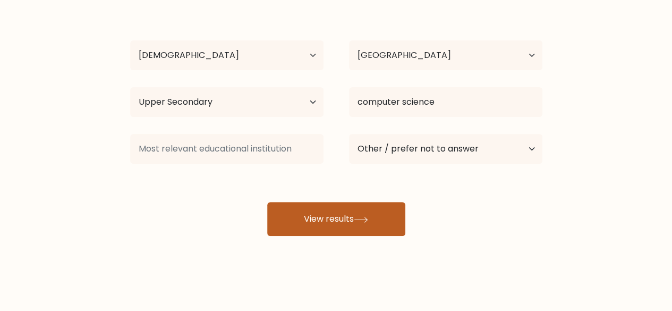
click at [313, 214] on button "View results" at bounding box center [336, 219] width 138 height 34
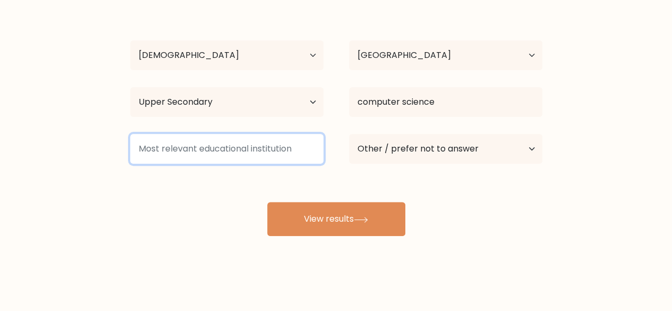
click at [253, 146] on input at bounding box center [226, 149] width 193 height 30
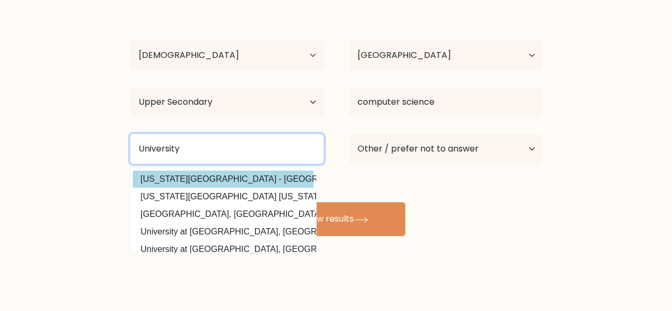
type input "University"
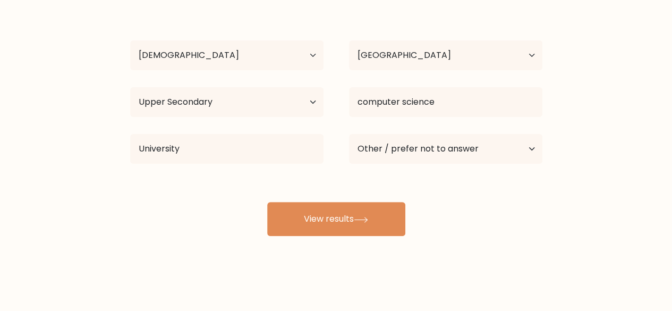
click at [250, 176] on div "Cosy Umanah Age Under 18 years old 18-24 years old 25-34 years old 35-44 years …" at bounding box center [336, 119] width 425 height 234
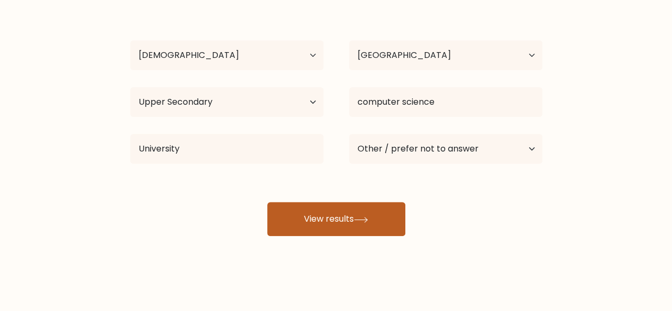
click at [350, 217] on button "View results" at bounding box center [336, 219] width 138 height 34
